Goal: Information Seeking & Learning: Learn about a topic

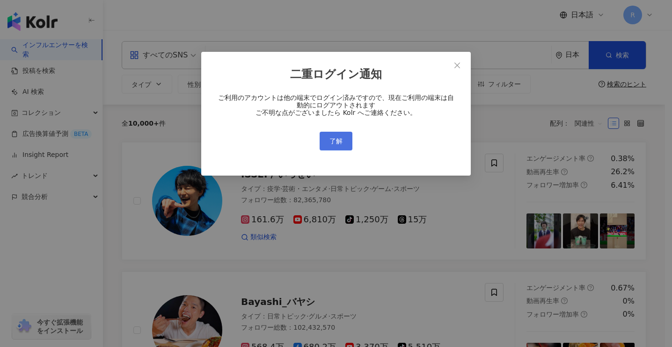
click at [350, 142] on button "了解" at bounding box center [335, 141] width 33 height 19
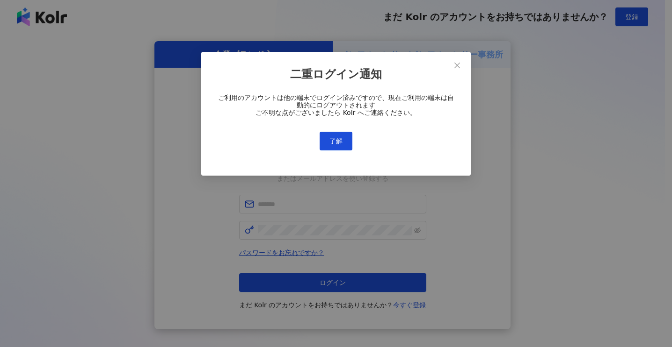
click at [337, 138] on div "二重ログイン通知 ご利用のアカウントは他の端末でログイン済みですので、現在ご利用の端末は自動的にログアウトされます ご不明な点がございましたら Kolr へご…" at bounding box center [336, 173] width 672 height 347
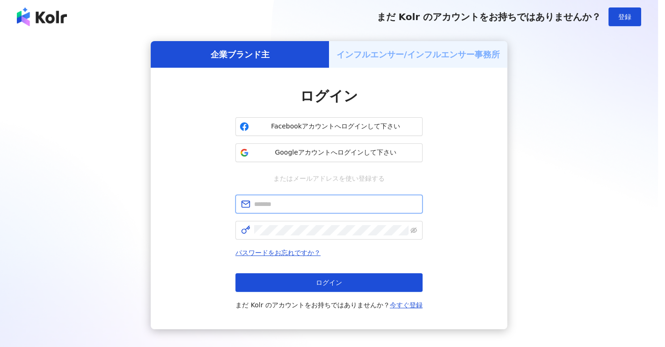
type input "**********"
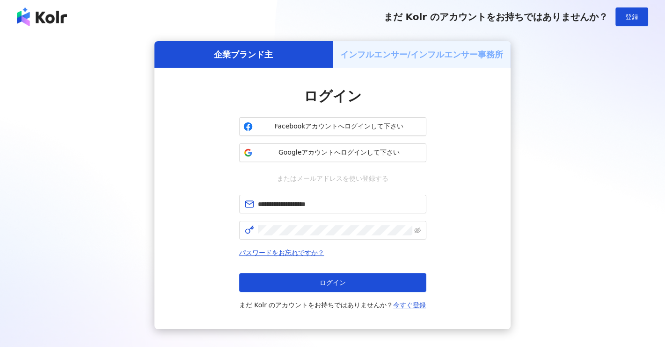
click at [347, 282] on button "ログイン" at bounding box center [332, 283] width 187 height 19
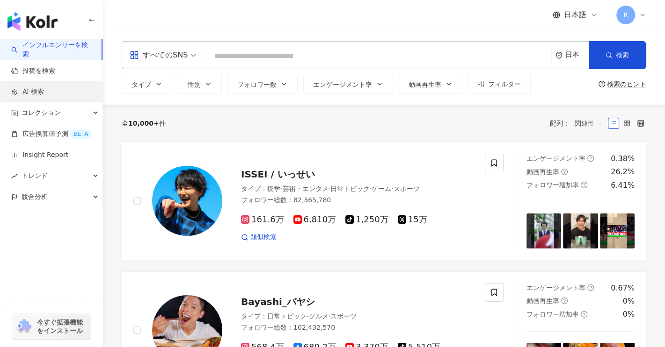
click at [44, 91] on link "AI 検索" at bounding box center [27, 91] width 33 height 9
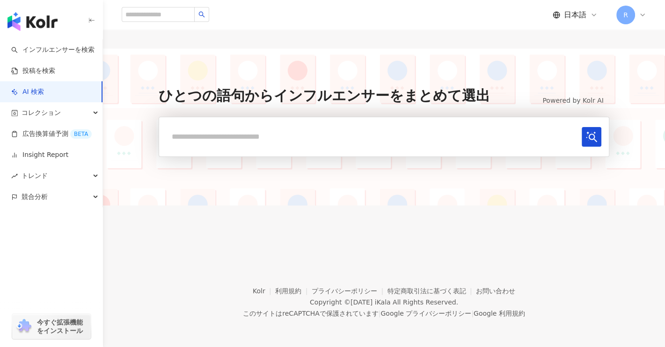
click at [247, 133] on input "text" at bounding box center [371, 136] width 411 height 19
type input "*"
type input "**********"
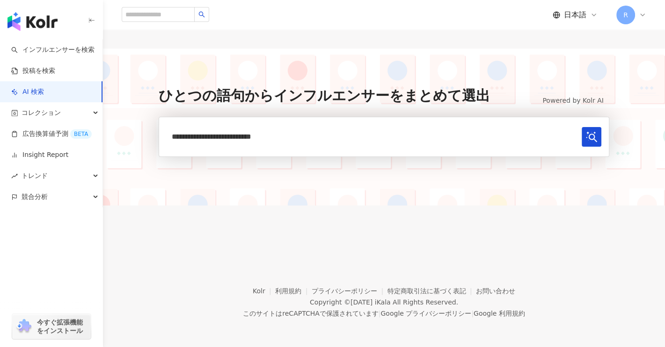
click at [581, 127] on button "submit" at bounding box center [591, 137] width 20 height 20
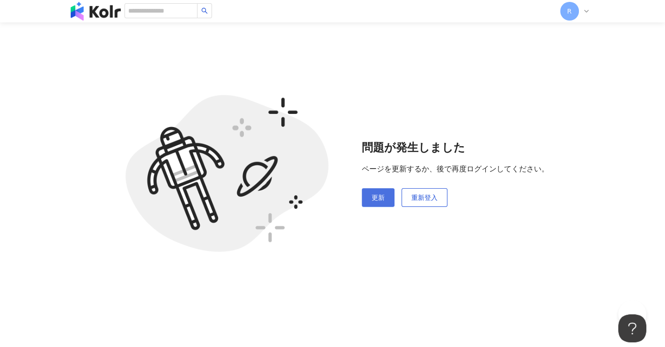
click at [383, 202] on span "更新" at bounding box center [377, 197] width 13 height 7
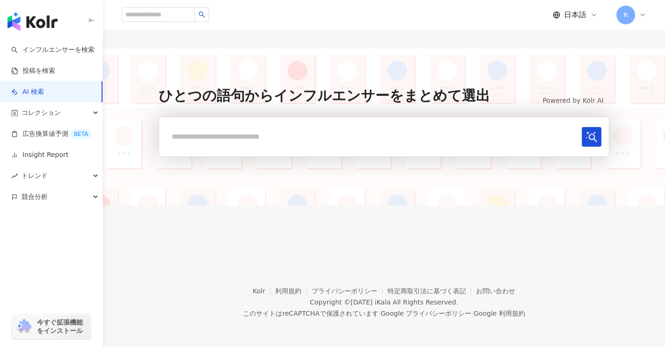
click at [319, 142] on input "text" at bounding box center [371, 136] width 411 height 19
paste input "**********"
type input "**********"
click at [581, 127] on button "submit" at bounding box center [591, 137] width 20 height 20
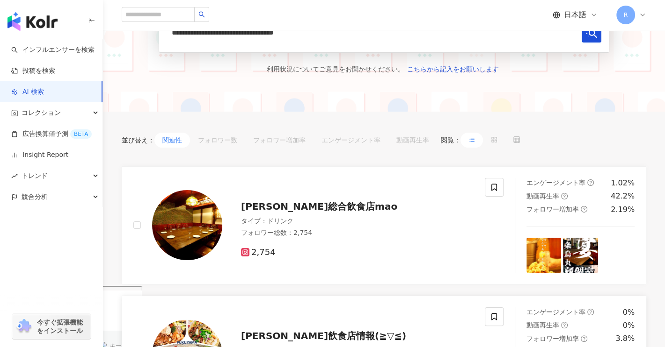
scroll to position [94, 0]
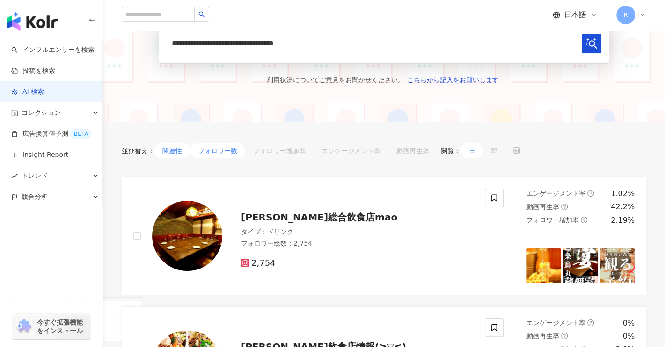
click at [217, 155] on button "フォロワー数" at bounding box center [217, 151] width 55 height 15
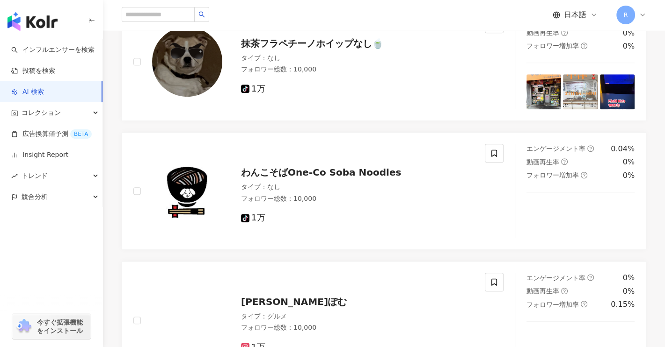
scroll to position [1019, 0]
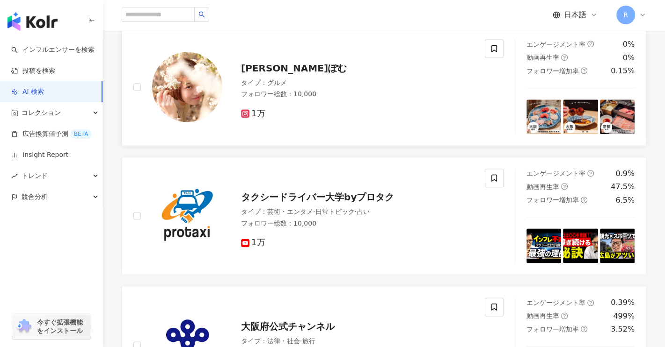
click at [245, 110] on g at bounding box center [245, 113] width 8 height 8
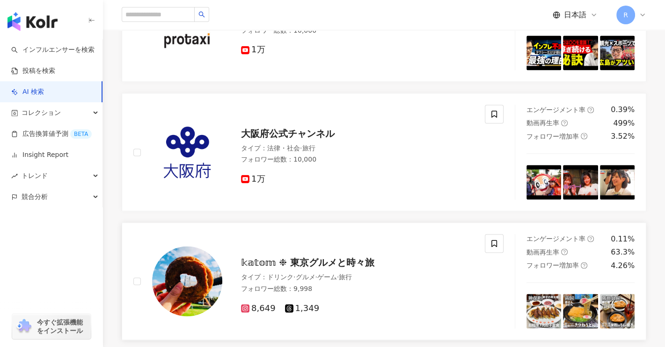
scroll to position [1253, 0]
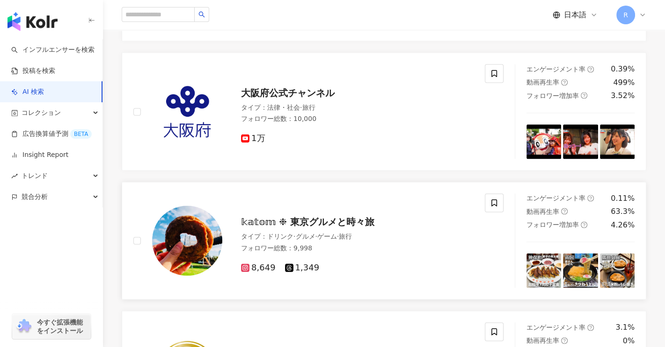
click at [251, 265] on span "8,649" at bounding box center [258, 268] width 35 height 10
click at [93, 110] on div "コレクション" at bounding box center [51, 112] width 102 height 21
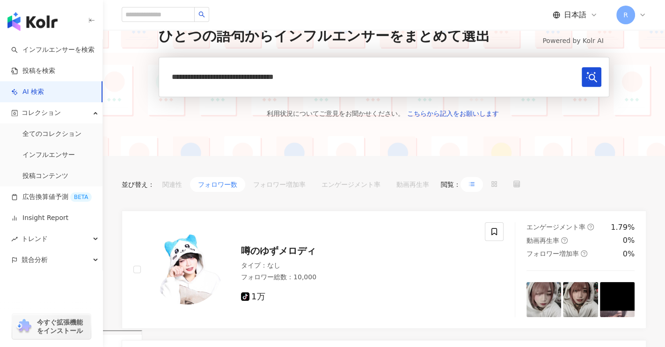
scroll to position [0, 0]
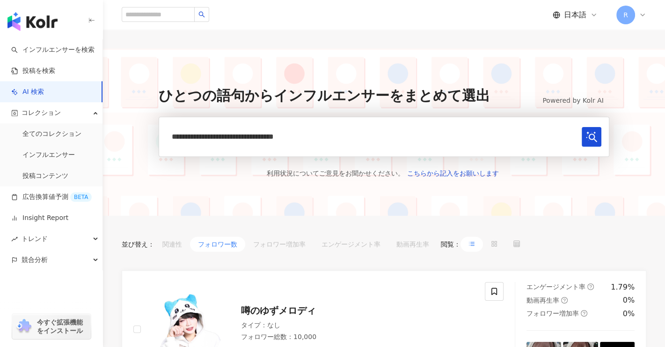
click at [488, 138] on input "**********" at bounding box center [371, 136] width 411 height 19
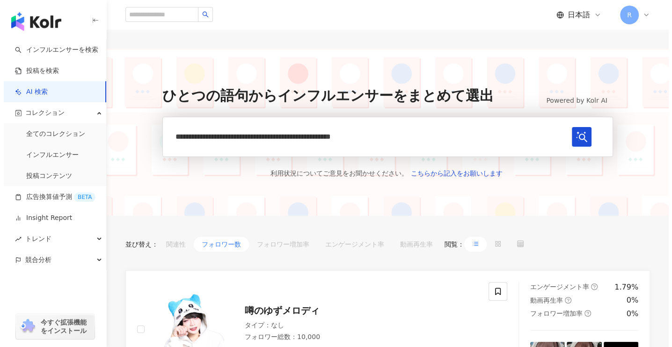
scroll to position [0, 22]
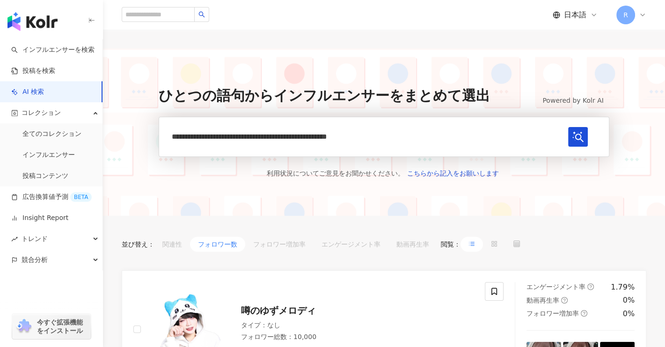
click at [568, 127] on button "submit" at bounding box center [578, 137] width 20 height 20
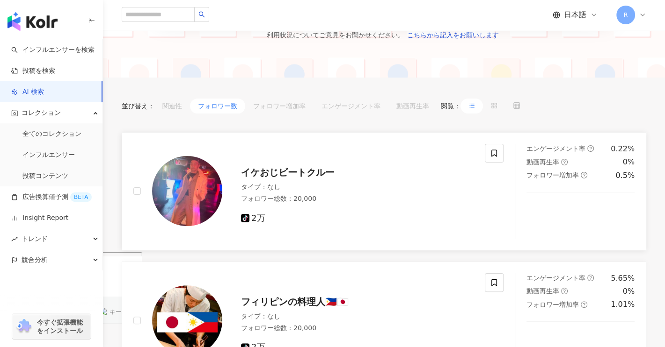
scroll to position [0, 0]
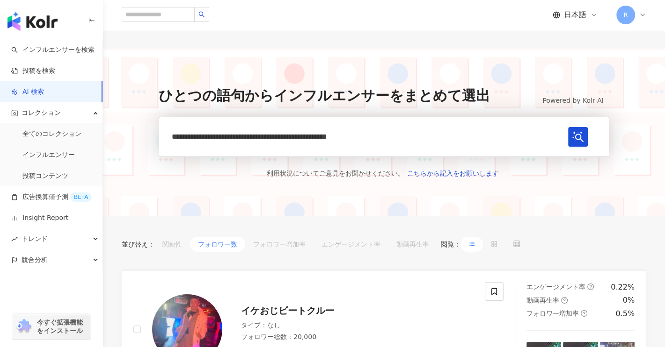
click at [448, 139] on input "**********" at bounding box center [365, 136] width 398 height 19
type input "**********"
click at [568, 127] on button "submit" at bounding box center [578, 137] width 20 height 20
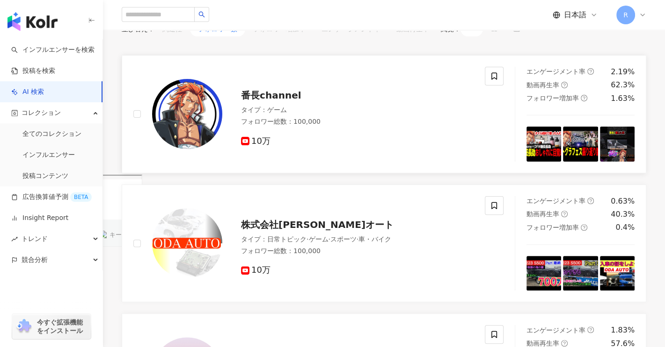
scroll to position [94, 0]
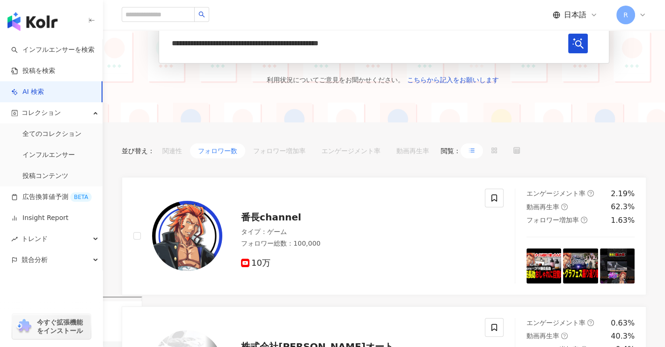
click at [224, 155] on button "フォロワー数" at bounding box center [217, 151] width 55 height 15
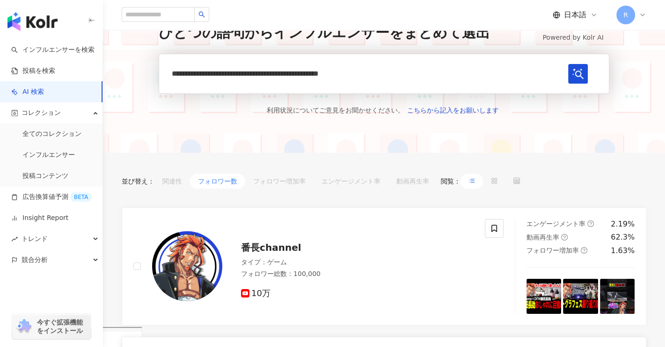
scroll to position [0, 0]
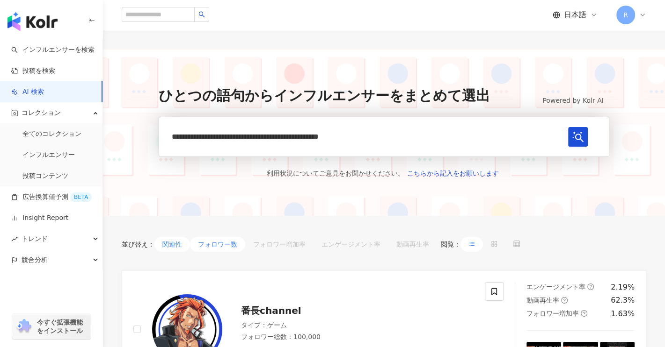
click at [173, 245] on button "関連性" at bounding box center [172, 244] width 36 height 15
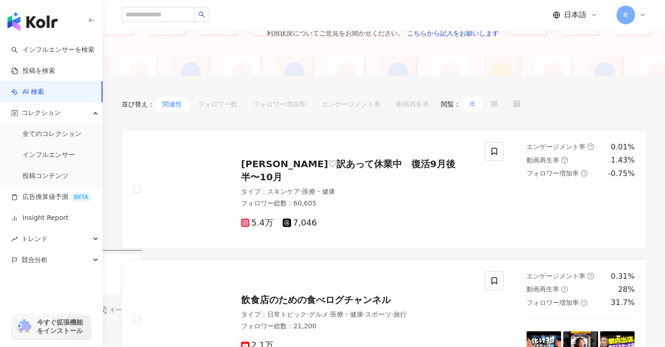
scroll to position [327, 0]
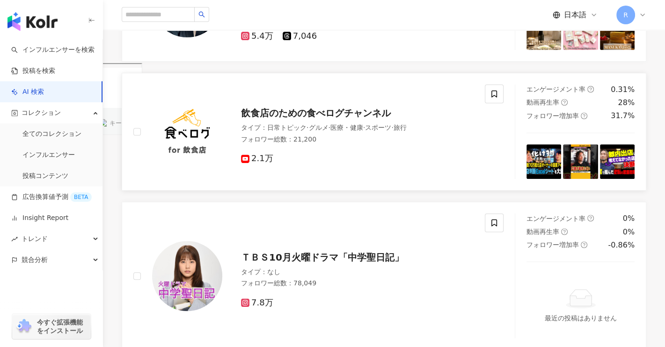
type button "recommend"
click at [348, 118] on span "飲食店のための食べログチャンネル" at bounding box center [316, 113] width 150 height 11
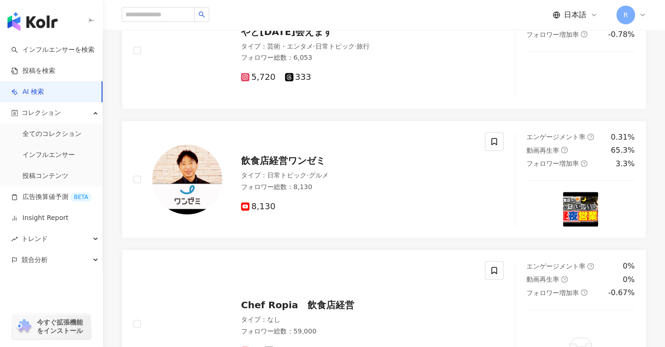
scroll to position [702, 0]
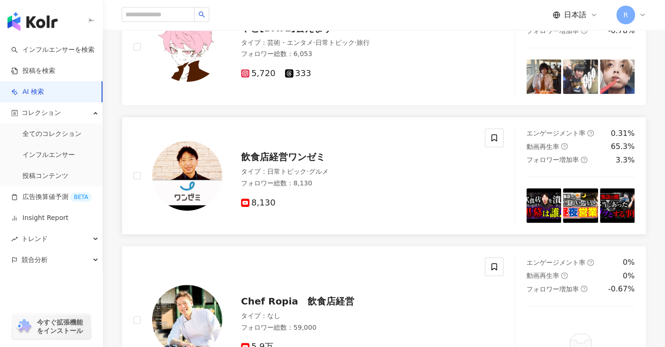
click at [294, 159] on span "飲食店経営ワンゼミ" at bounding box center [283, 157] width 84 height 11
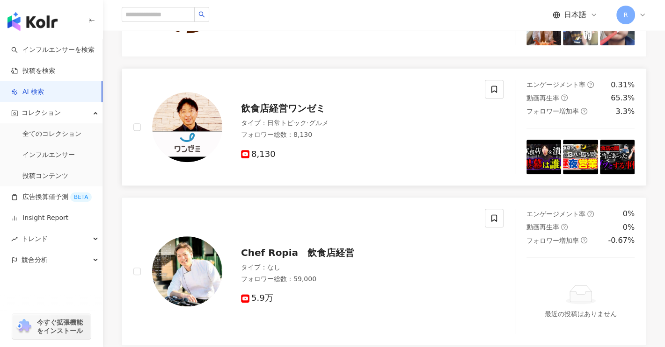
scroll to position [795, 0]
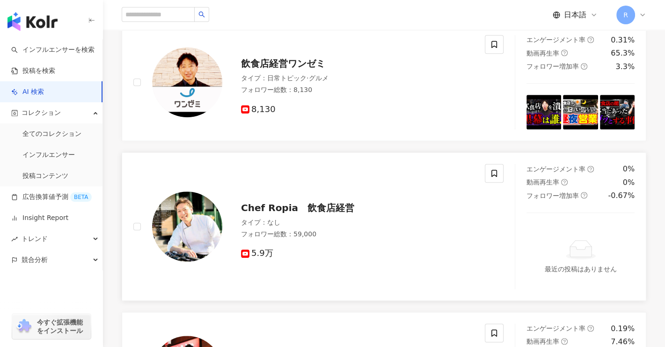
click at [321, 205] on span "Chef Ropia　飲食店経営" at bounding box center [297, 208] width 113 height 11
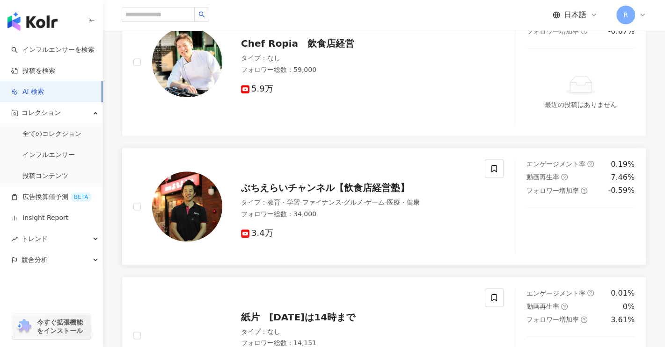
scroll to position [982, 0]
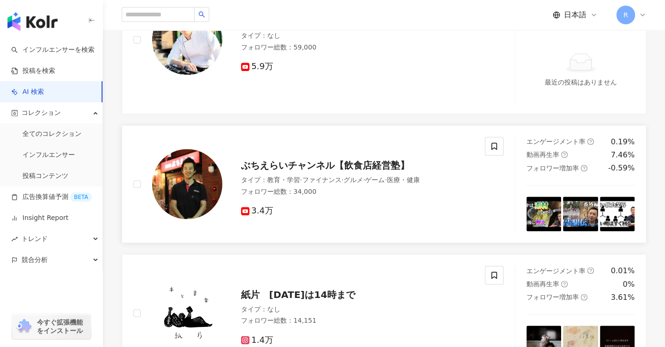
click at [378, 166] on span "ぶちえらいチャンネル【飲食店経営塾】" at bounding box center [325, 165] width 168 height 11
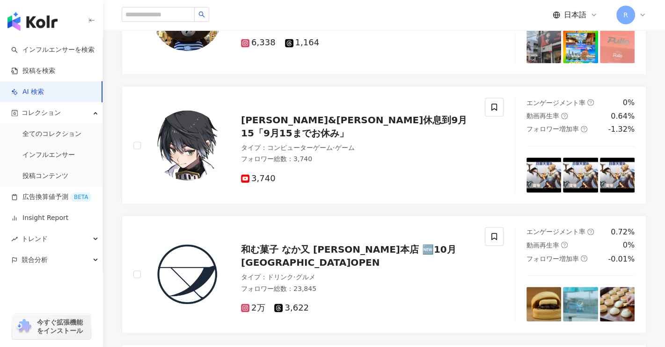
scroll to position [1450, 0]
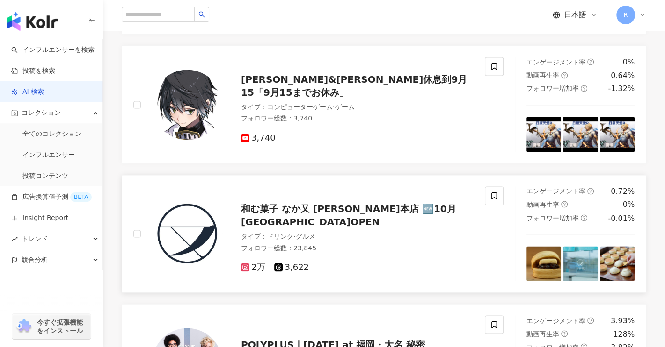
click at [450, 217] on span "和む菓子 なか又 前橋本店 🆕10月伊勢丹新宿店OPEN" at bounding box center [348, 215] width 215 height 24
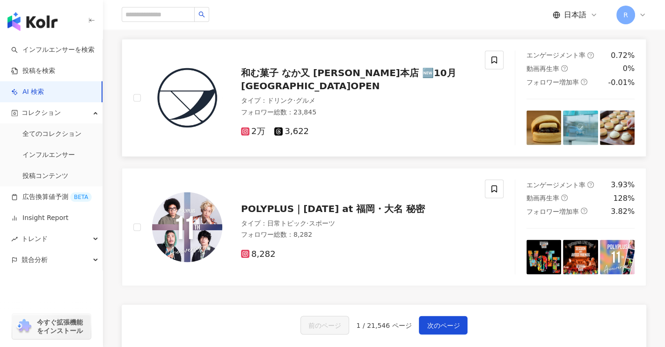
scroll to position [1637, 0]
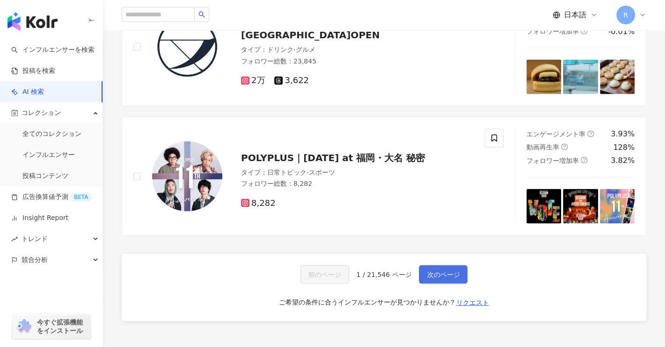
click at [438, 276] on button "次のページ" at bounding box center [443, 274] width 49 height 19
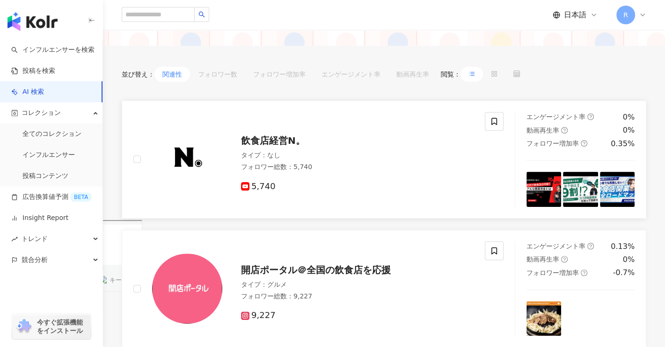
scroll to position [234, 0]
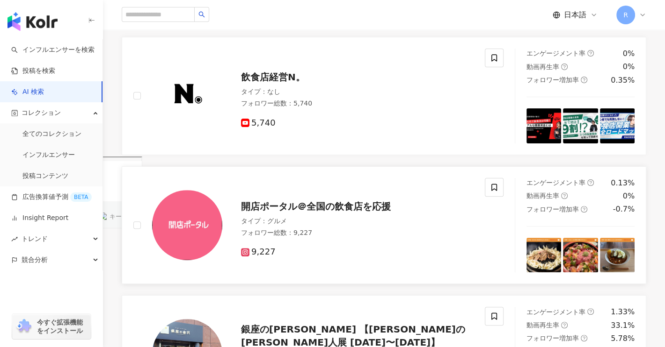
click at [380, 209] on span "開店ポータル＠全国の飲食店を応援" at bounding box center [316, 206] width 150 height 11
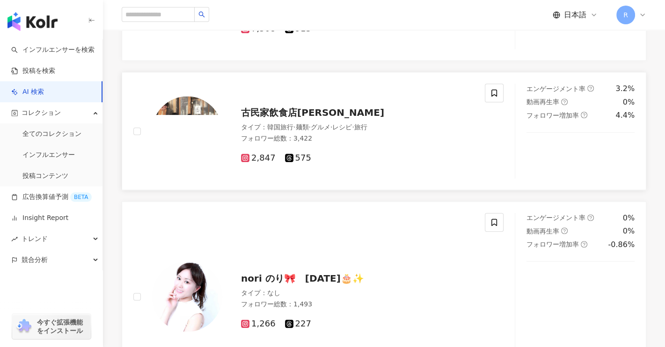
scroll to position [1029, 0]
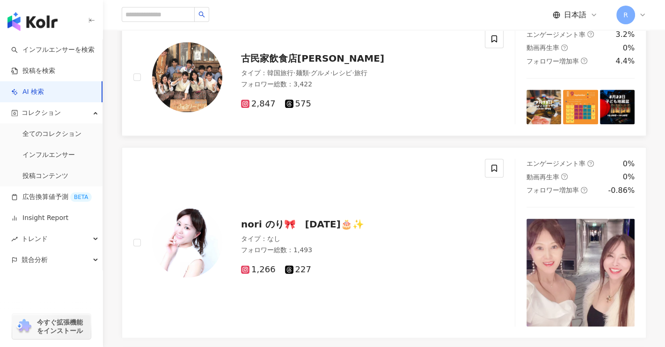
click at [311, 53] on span "古民家飲食店BUCHI" at bounding box center [312, 58] width 143 height 11
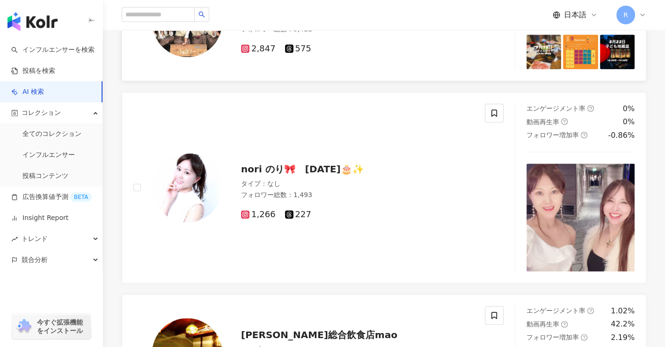
scroll to position [1169, 0]
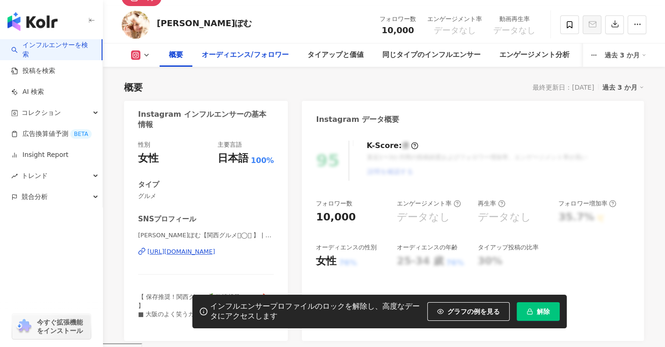
click at [269, 56] on div "オーディエンス/フォロワー" at bounding box center [245, 55] width 87 height 11
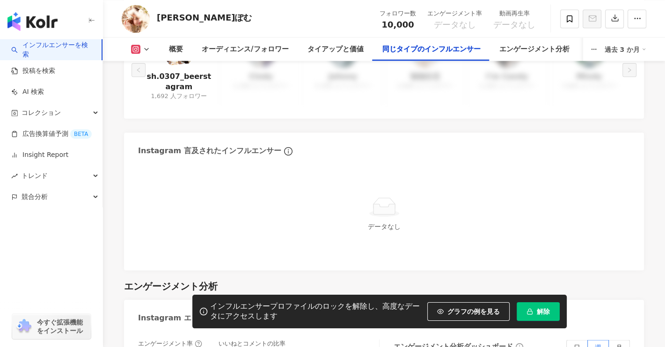
scroll to position [1657, 0]
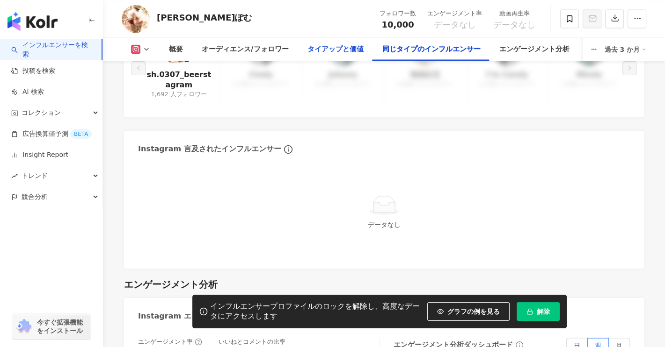
click at [337, 47] on div "タイアップと価値" at bounding box center [335, 48] width 56 height 11
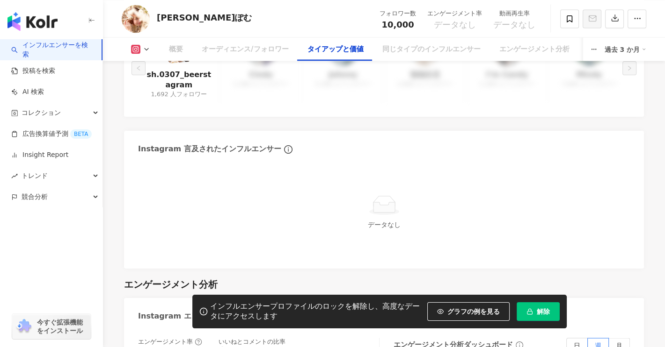
scroll to position [1272, 0]
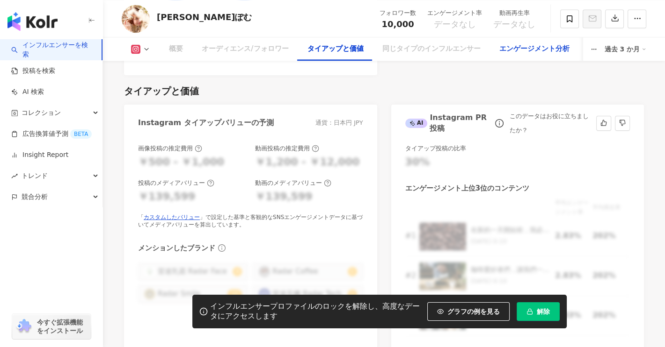
click at [518, 55] on div "エンゲージメント分析" at bounding box center [533, 48] width 89 height 23
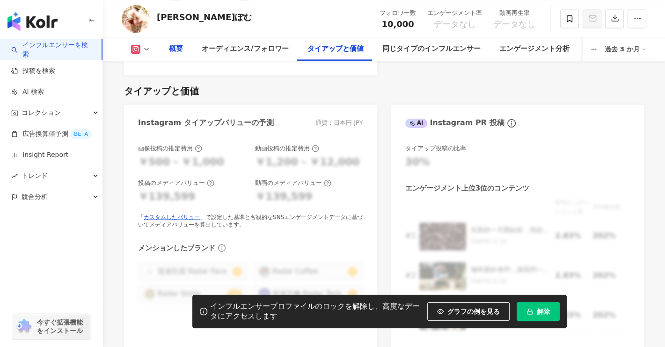
drag, startPoint x: 181, startPoint y: 49, endPoint x: 184, endPoint y: 52, distance: 5.0
click at [180, 49] on div "概要" at bounding box center [176, 48] width 14 height 11
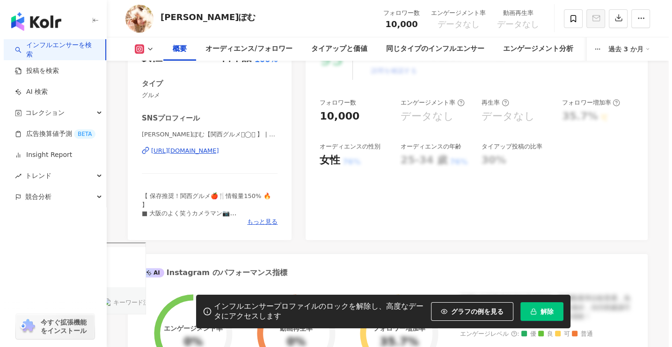
scroll to position [229, 0]
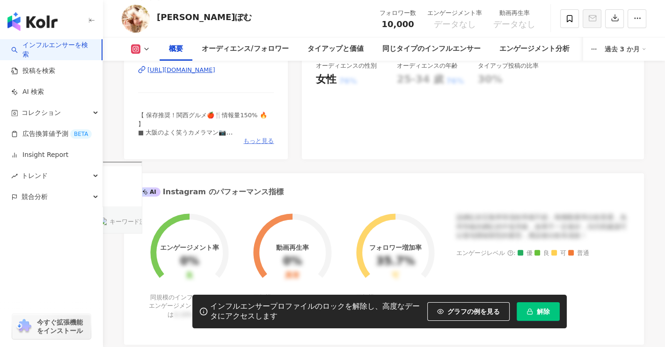
click at [270, 142] on span "もっと見る" at bounding box center [258, 141] width 30 height 8
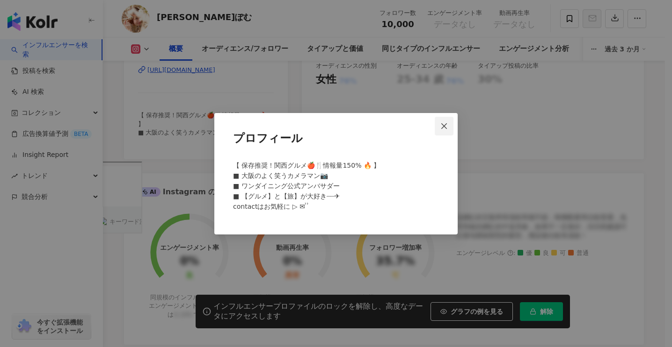
click at [447, 127] on icon "close" at bounding box center [443, 126] width 7 height 7
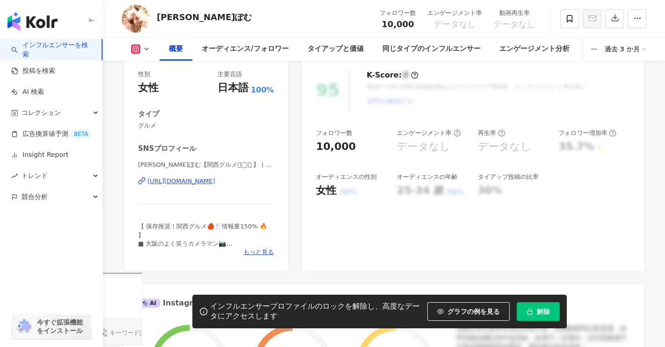
scroll to position [42, 0]
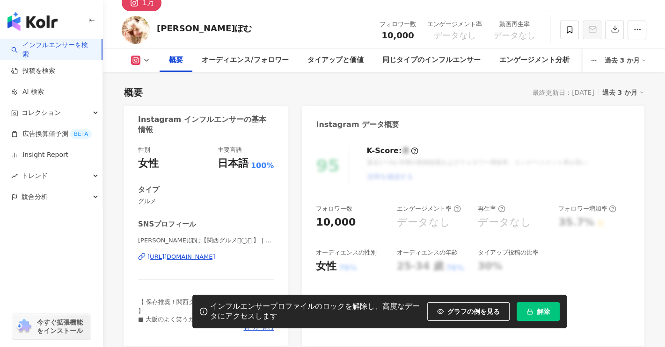
click at [257, 252] on div "あやぽむ【関西グルメ𓌉◯𓇋 】 | aya_photom https://www.instagram.com/aya_photom/" at bounding box center [206, 264] width 136 height 55
click at [215, 258] on div "https://www.instagram.com/aya_photom/" at bounding box center [181, 257] width 68 height 8
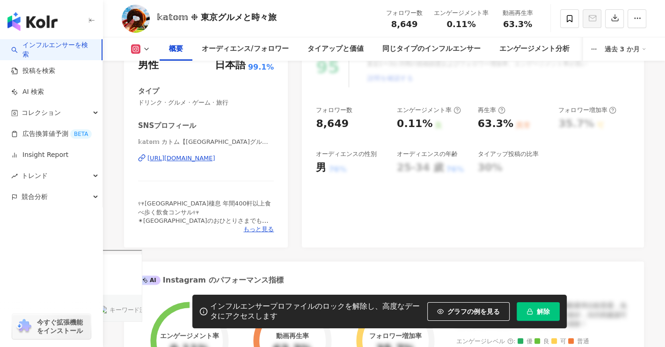
click at [215, 156] on div "https://www.instagram.com/katom_jp/" at bounding box center [181, 158] width 68 height 8
click at [215, 159] on div "https://www.instagram.com/katom_jp/" at bounding box center [181, 158] width 68 height 8
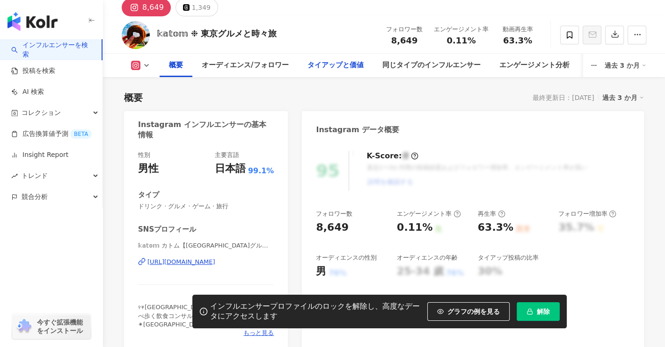
scroll to position [94, 0]
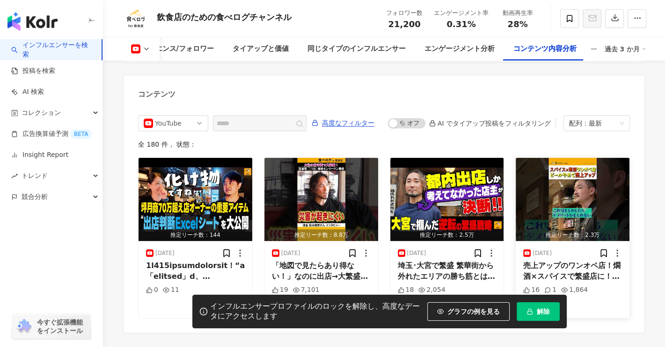
scroll to position [2573, 0]
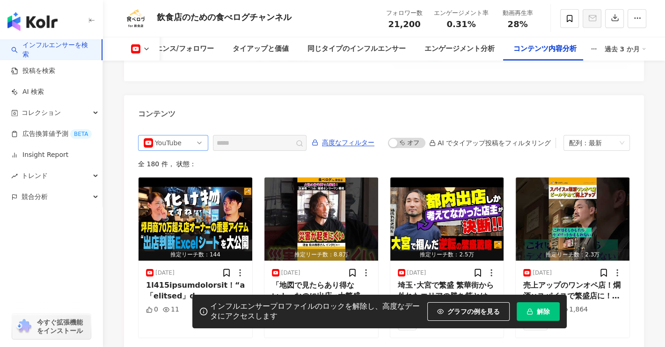
click at [195, 136] on span "YouTube" at bounding box center [173, 143] width 59 height 15
click at [182, 158] on div "すべてのSNS" at bounding box center [172, 163] width 30 height 10
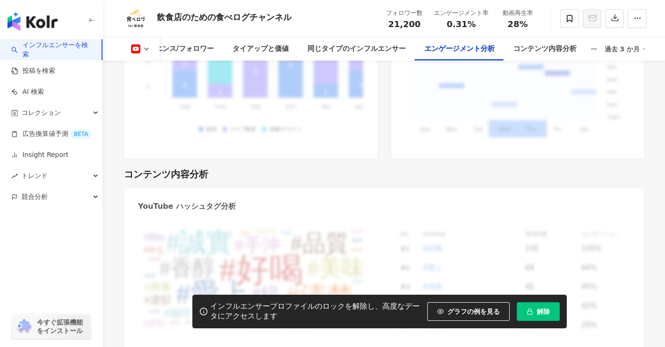
scroll to position [2293, 0]
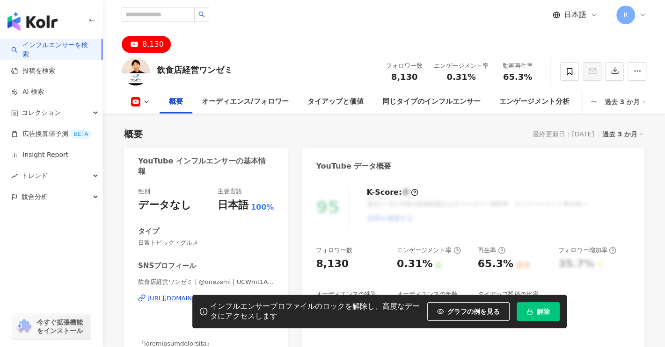
scroll to position [94, 0]
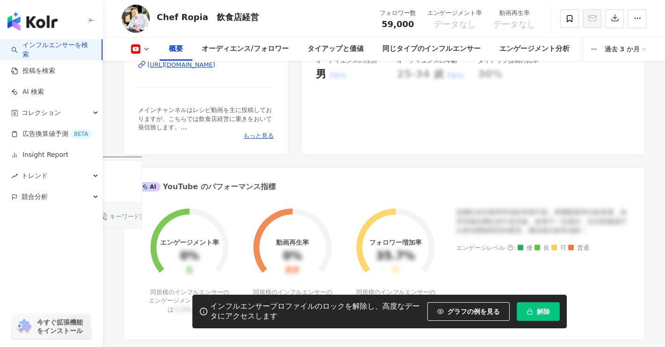
scroll to position [47, 0]
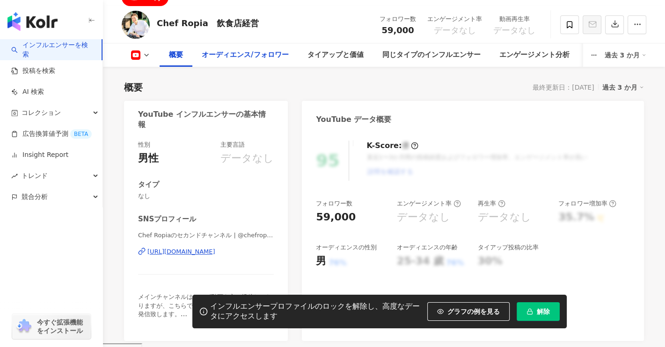
click at [210, 54] on div "オーディエンス/フォロワー" at bounding box center [245, 55] width 87 height 11
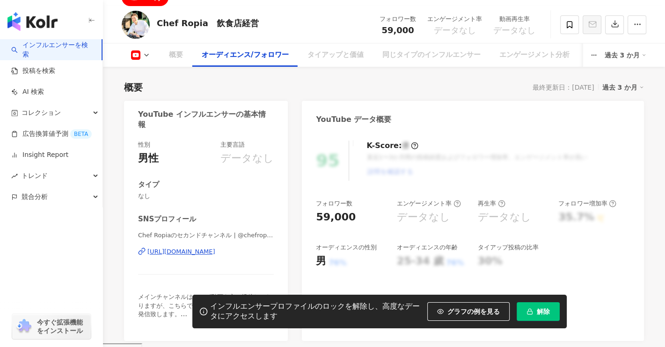
scroll to position [816, 0]
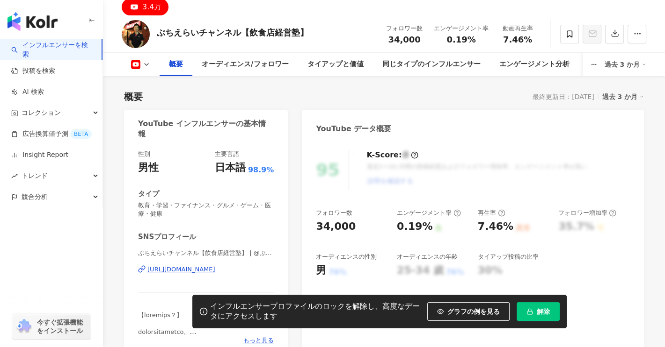
scroll to position [94, 0]
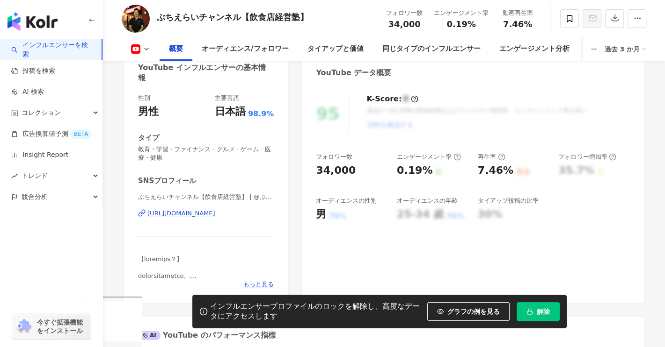
click at [213, 213] on div "https://www.youtube.com/channel/UCMXAoB2097trESH1Iek_zvQ" at bounding box center [181, 214] width 68 height 8
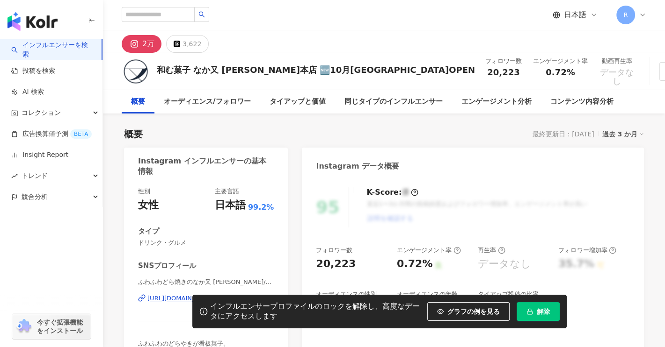
scroll to position [47, 0]
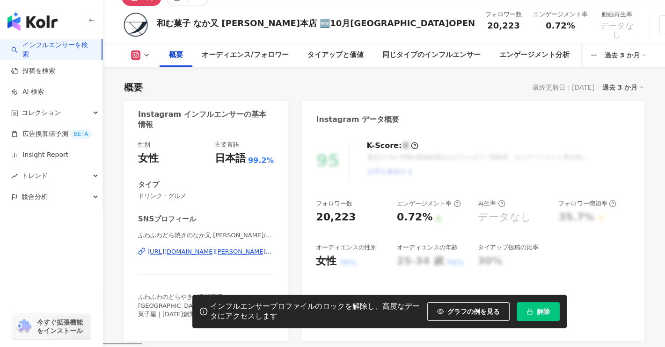
click at [240, 252] on div "[URL][DOMAIN_NAME][PERSON_NAME][DOMAIN_NAME]" at bounding box center [210, 252] width 126 height 8
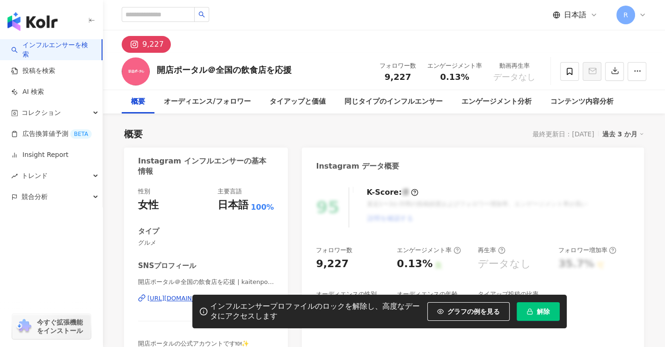
scroll to position [47, 0]
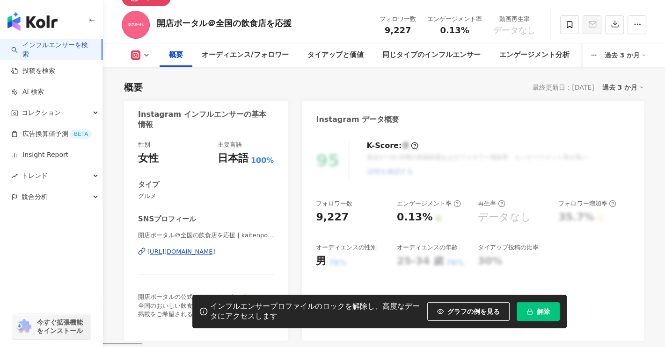
click at [246, 258] on div "開店ポータル＠全国の飲食店を応援 | kaitenportal [URL][DOMAIN_NAME]" at bounding box center [206, 259] width 136 height 55
click at [215, 254] on div "[URL][DOMAIN_NAME]" at bounding box center [181, 252] width 68 height 8
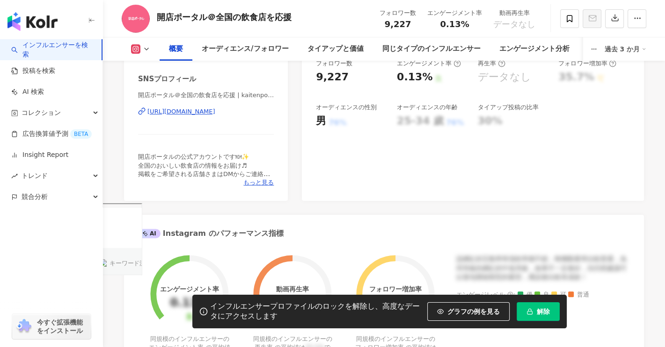
scroll to position [94, 0]
